Goal: Task Accomplishment & Management: Complete application form

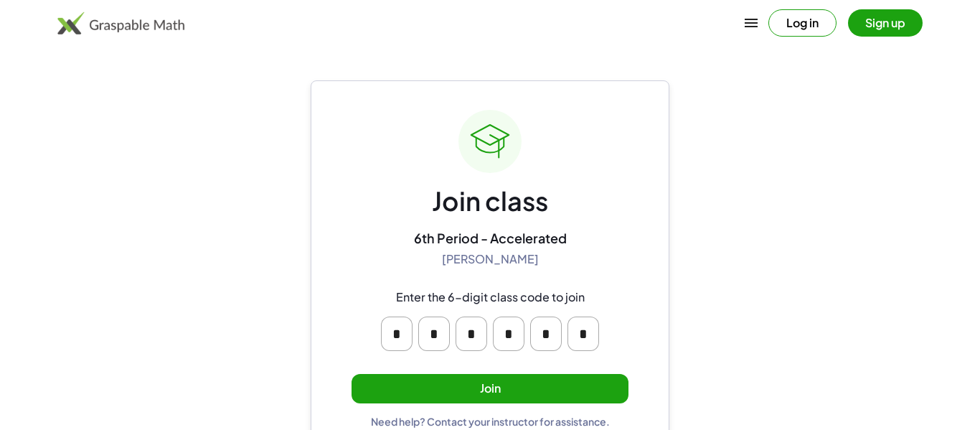
scroll to position [27, 0]
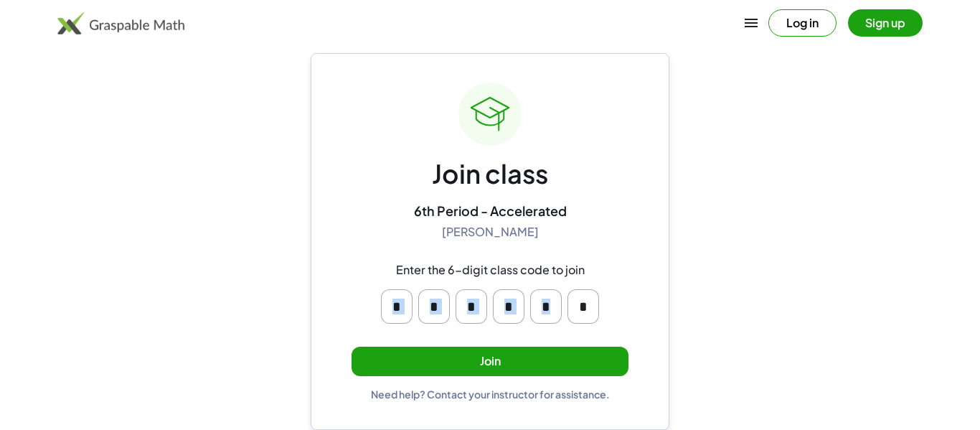
drag, startPoint x: 365, startPoint y: 306, endPoint x: 614, endPoint y: 296, distance: 249.1
click at [614, 296] on div "* * * * * *" at bounding box center [489, 306] width 275 height 57
copy div
click at [631, 359] on div "Join class 6th Period - Accelerated [PERSON_NAME] Enter the 6-digit class code …" at bounding box center [490, 241] width 359 height 377
click at [532, 364] on button "Join" at bounding box center [489, 360] width 277 height 29
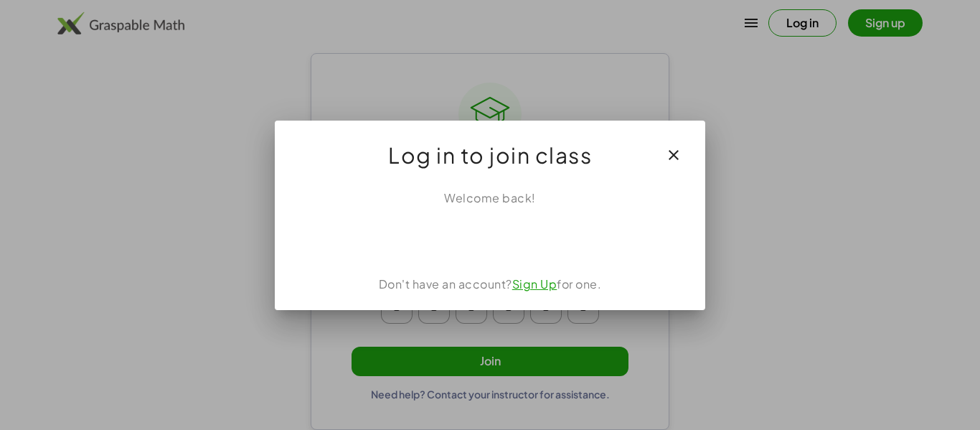
scroll to position [0, 0]
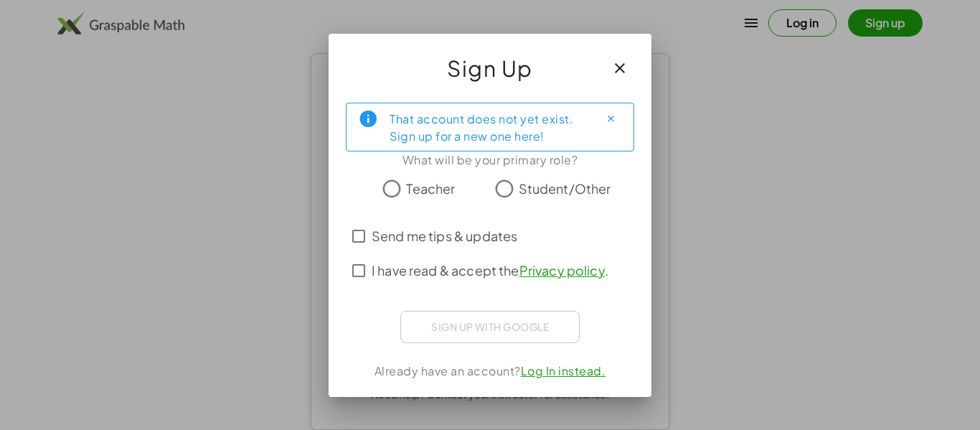
click at [520, 180] on span "Student/Other" at bounding box center [565, 188] width 93 height 19
click at [396, 227] on span "Send me tips & updates" at bounding box center [445, 235] width 146 height 19
click at [389, 273] on span "I have read & accept the Privacy policy ." at bounding box center [490, 269] width 237 height 19
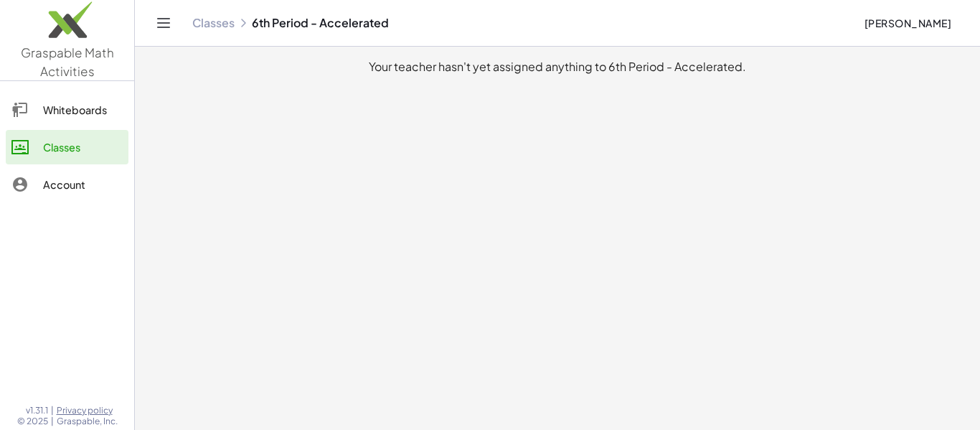
click at [49, 133] on link "Classes" at bounding box center [67, 147] width 123 height 34
